Goal: Contribute content

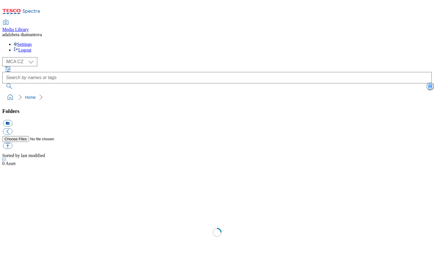
select select "flare-mca-cz"
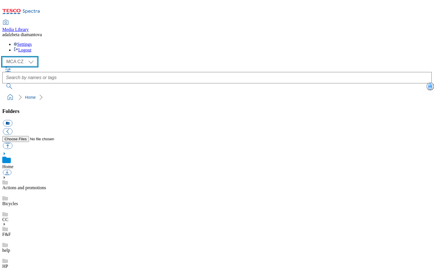
click at [32, 57] on select "MCA CZ MCA HU MCA SK" at bounding box center [19, 61] width 35 height 9
click at [4, 57] on select "MCA CZ MCA HU MCA SK" at bounding box center [19, 61] width 35 height 9
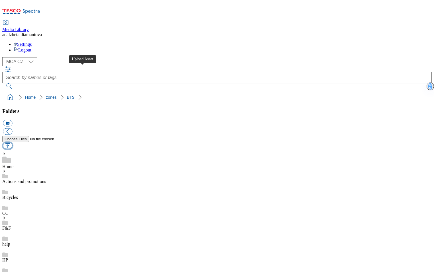
click at [12, 143] on button "button" at bounding box center [7, 146] width 9 height 7
type input "C:\fakepath\cz-bts-ghs-banner-new.jpg"
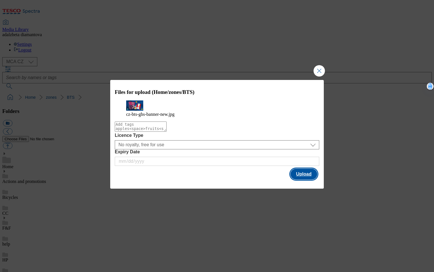
click at [311, 180] on button "Upload" at bounding box center [304, 174] width 27 height 11
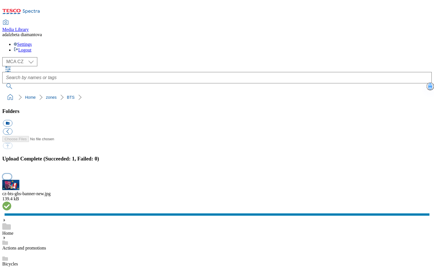
click at [11, 174] on button "button" at bounding box center [7, 176] width 9 height 5
